Goal: Task Accomplishment & Management: Use online tool/utility

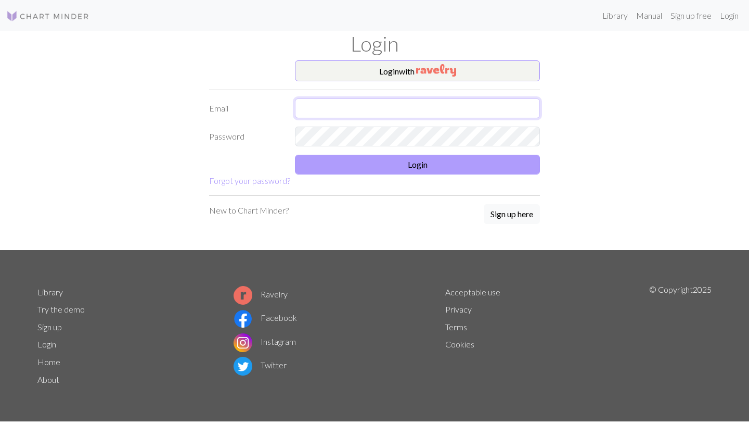
type input "[PERSON_NAME][EMAIL_ADDRESS][DOMAIN_NAME]"
click at [370, 156] on button "Login" at bounding box center [417, 165] width 245 height 20
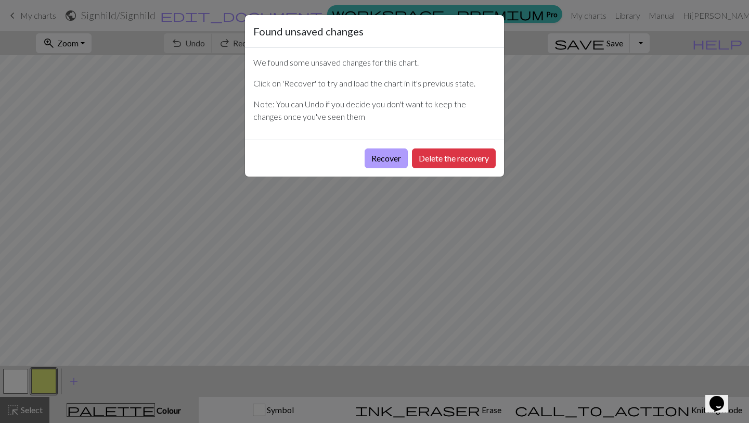
click at [391, 157] on button "Recover" at bounding box center [386, 158] width 43 height 20
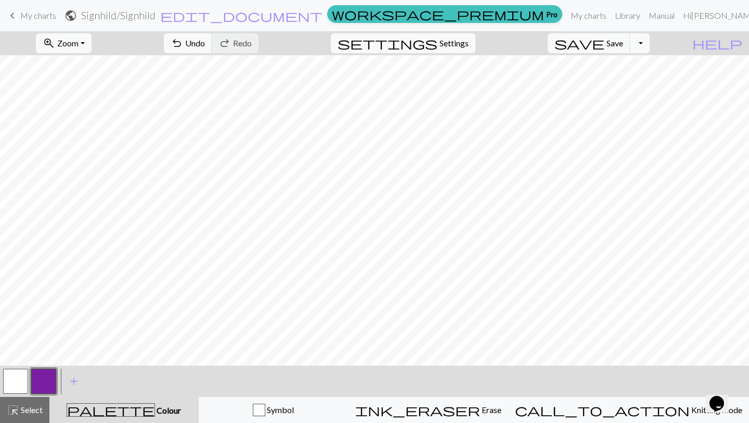
click at [48, 12] on span "My charts" at bounding box center [38, 15] width 36 height 10
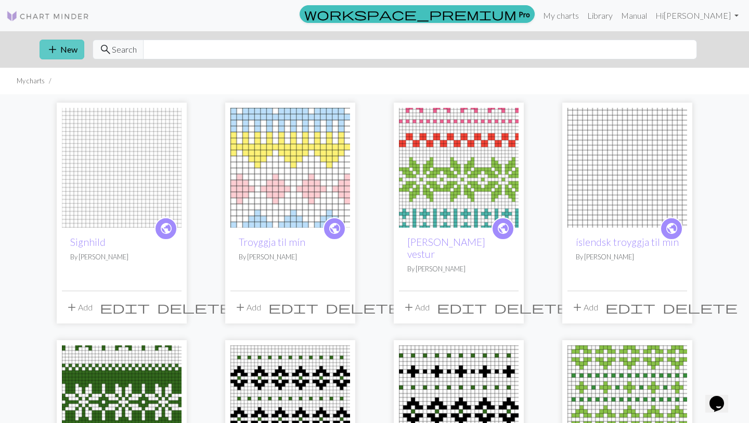
click at [61, 51] on button "add New" at bounding box center [62, 50] width 45 height 20
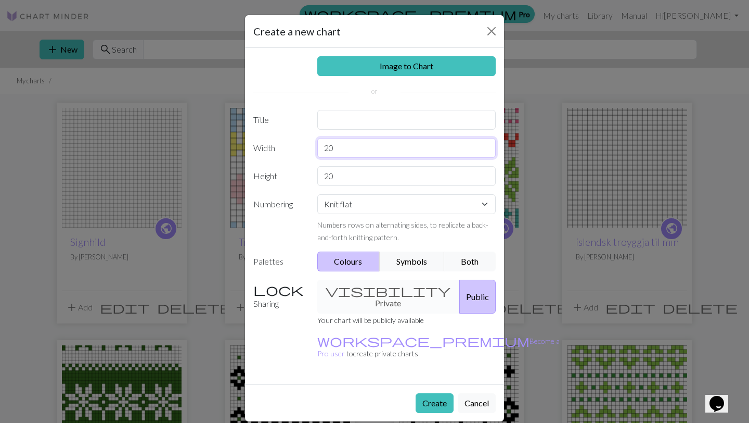
click at [379, 155] on input "20" at bounding box center [406, 148] width 179 height 20
drag, startPoint x: 379, startPoint y: 155, endPoint x: 329, endPoint y: 149, distance: 50.3
click at [325, 150] on input "20" at bounding box center [406, 148] width 179 height 20
click at [354, 147] on input "20" at bounding box center [406, 148] width 179 height 20
click at [348, 122] on input "text" at bounding box center [406, 120] width 179 height 20
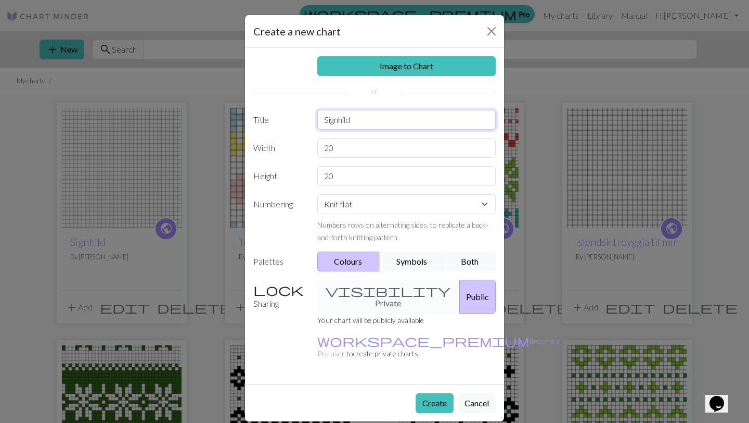
type input "Signhild"
click at [360, 157] on input "20" at bounding box center [406, 148] width 179 height 20
drag, startPoint x: 355, startPoint y: 155, endPoint x: 270, endPoint y: 154, distance: 85.4
click at [270, 154] on div "Width 20" at bounding box center [374, 148] width 255 height 20
type input "1"
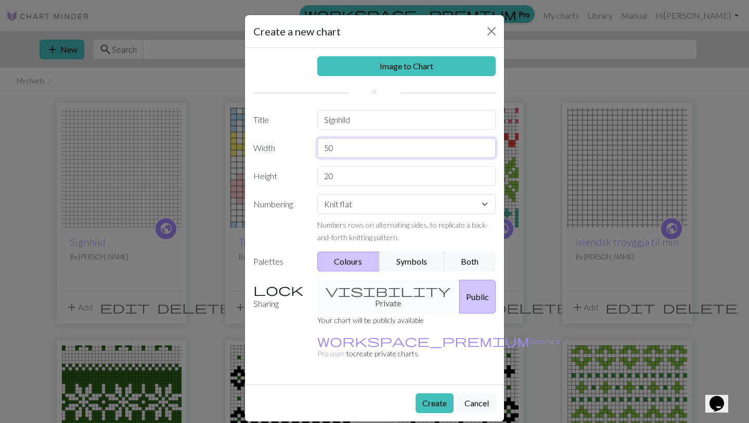
type input "5"
type input "30"
drag, startPoint x: 324, startPoint y: 178, endPoint x: 259, endPoint y: 169, distance: 65.7
click at [259, 169] on div "Height 20" at bounding box center [374, 176] width 255 height 20
type input "5"
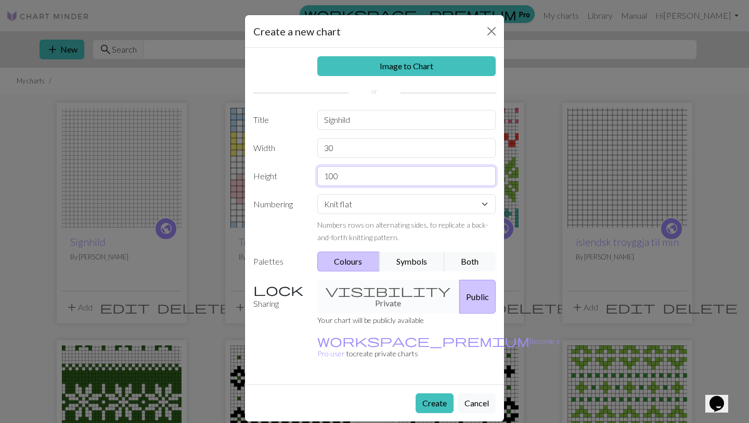
type input "100"
click at [442, 393] on button "Create" at bounding box center [435, 403] width 38 height 20
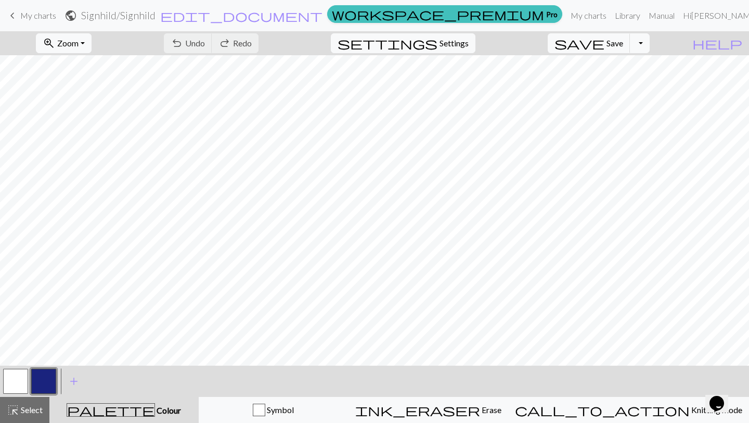
click at [41, 380] on button "button" at bounding box center [43, 380] width 25 height 25
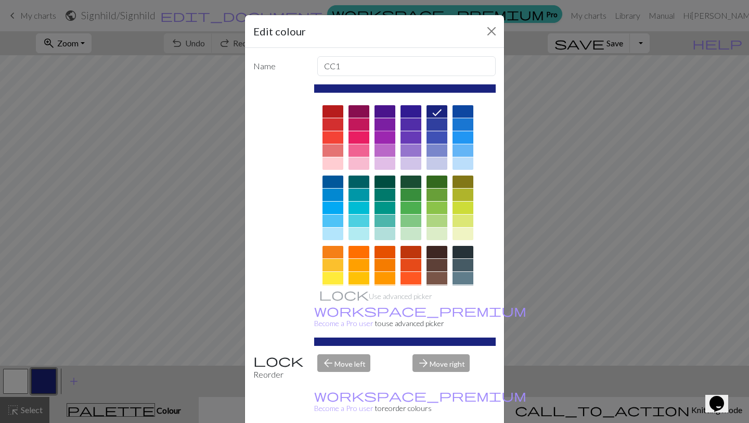
click at [388, 133] on div at bounding box center [385, 137] width 21 height 12
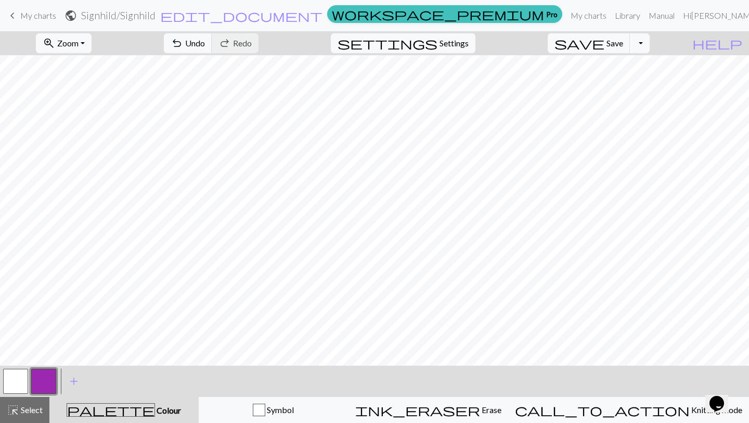
click at [20, 373] on button "button" at bounding box center [15, 380] width 25 height 25
click at [46, 376] on button "button" at bounding box center [43, 380] width 25 height 25
click at [22, 378] on button "button" at bounding box center [15, 380] width 25 height 25
click at [43, 382] on button "button" at bounding box center [43, 380] width 25 height 25
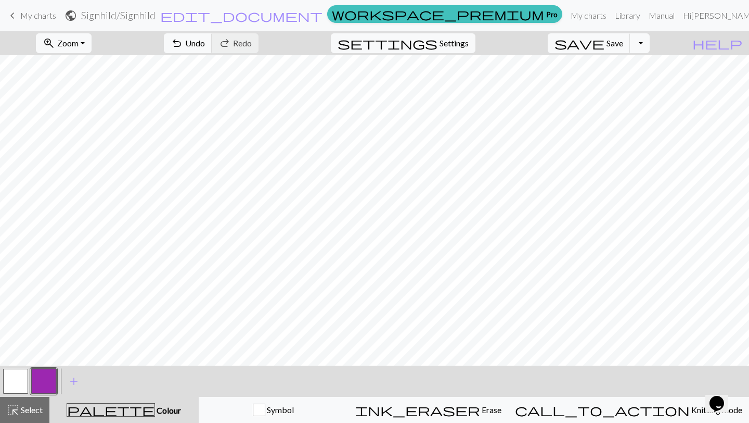
click at [6, 378] on button "button" at bounding box center [15, 380] width 25 height 25
click at [45, 381] on button "button" at bounding box center [43, 380] width 25 height 25
click at [15, 380] on button "button" at bounding box center [15, 380] width 25 height 25
click at [45, 382] on button "button" at bounding box center [43, 380] width 25 height 25
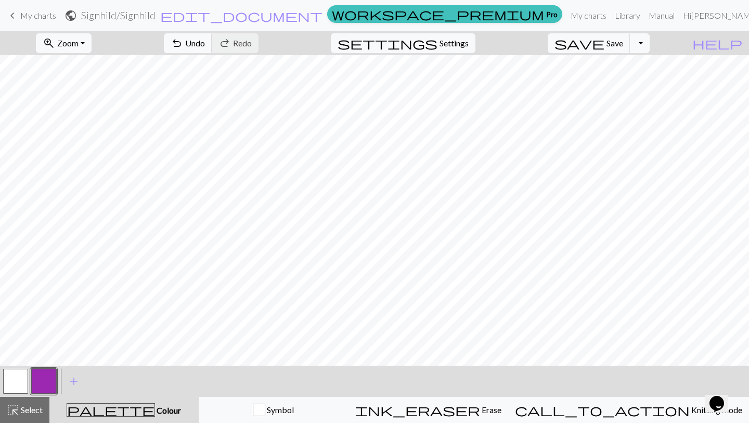
click at [22, 371] on button "button" at bounding box center [15, 380] width 25 height 25
click at [51, 379] on button "button" at bounding box center [43, 380] width 25 height 25
click at [27, 371] on button "button" at bounding box center [15, 380] width 25 height 25
click at [49, 378] on button "button" at bounding box center [43, 380] width 25 height 25
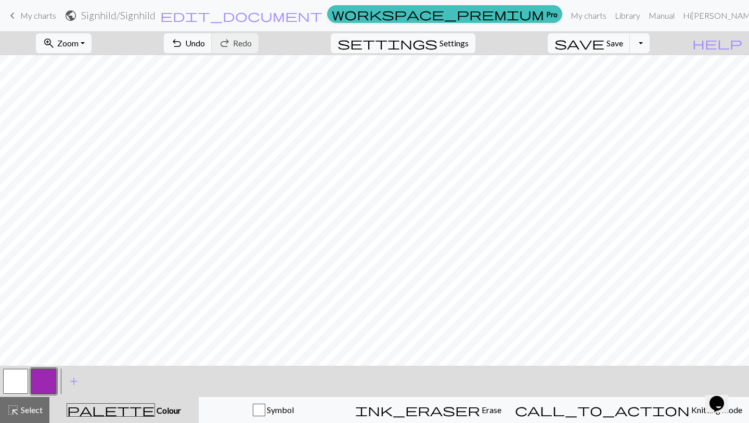
click at [23, 382] on button "button" at bounding box center [15, 380] width 25 height 25
click at [46, 385] on button "button" at bounding box center [43, 380] width 25 height 25
